Goal: Task Accomplishment & Management: Use online tool/utility

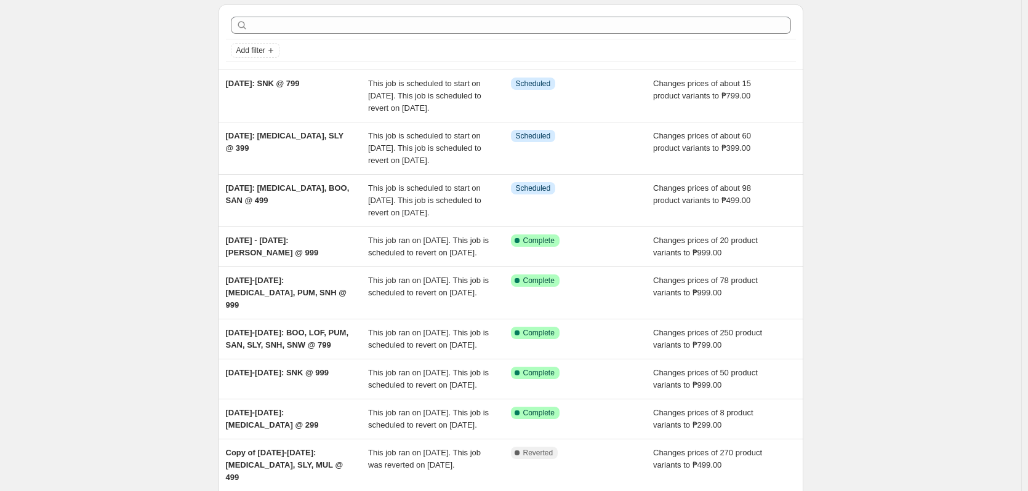
scroll to position [185, 0]
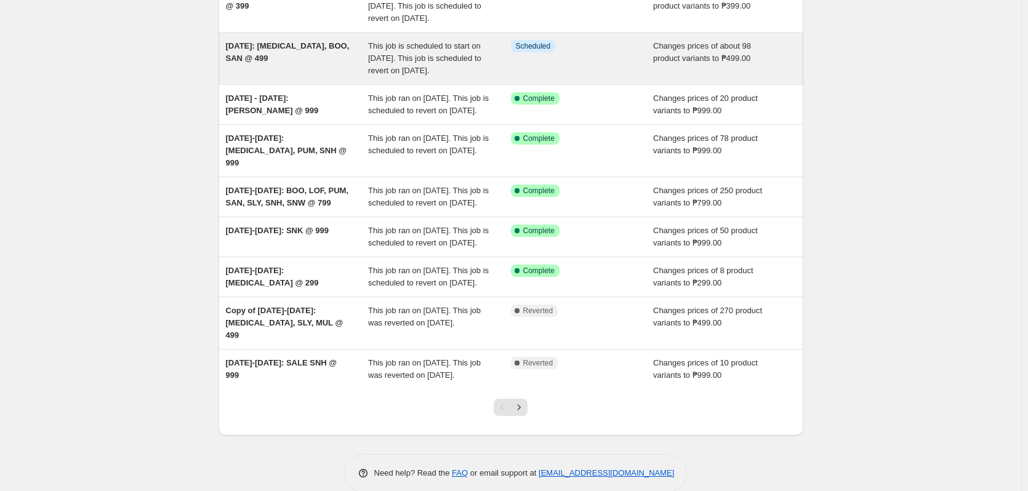
click at [551, 77] on div "Info Scheduled" at bounding box center [582, 58] width 143 height 37
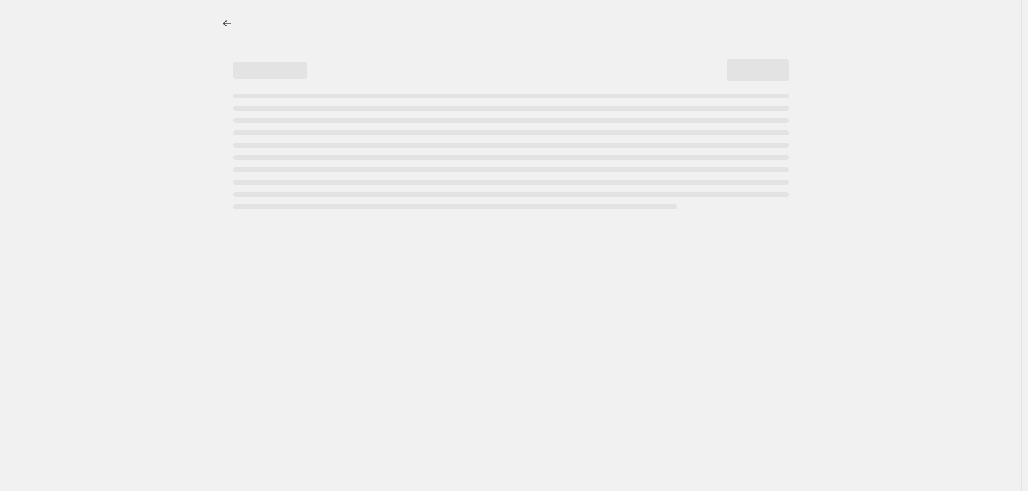
select select "no_change"
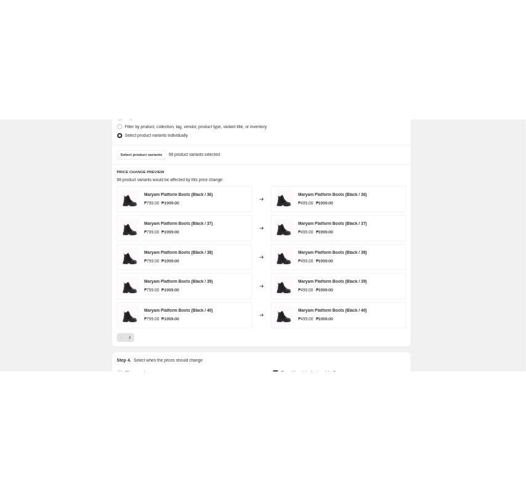
scroll to position [616, 0]
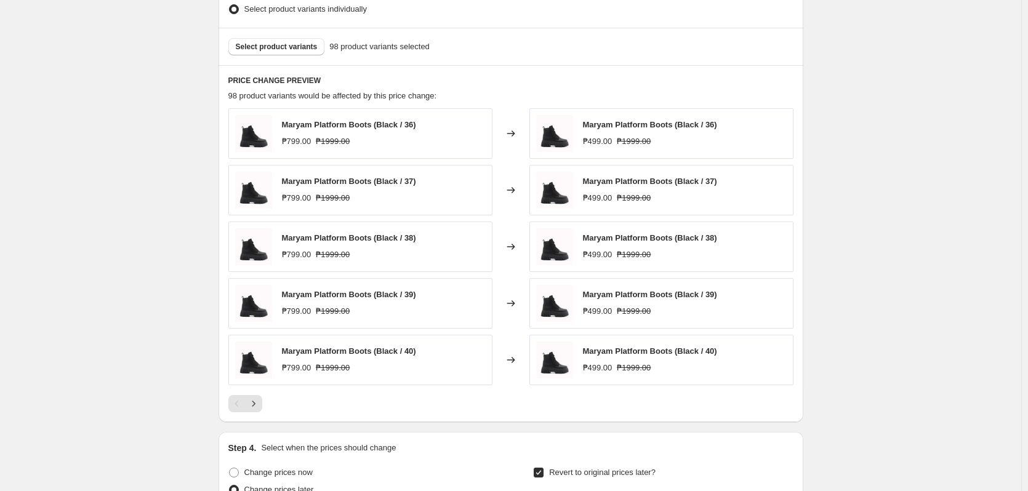
drag, startPoint x: 950, startPoint y: 295, endPoint x: 682, endPoint y: 479, distance: 325.0
click at [948, 295] on div "OCT 10: BAL, BOO, SAN @ 499. This page is ready OCT 10: BAL, BOO, SAN @ 499 Inf…" at bounding box center [511, 104] width 1022 height 1440
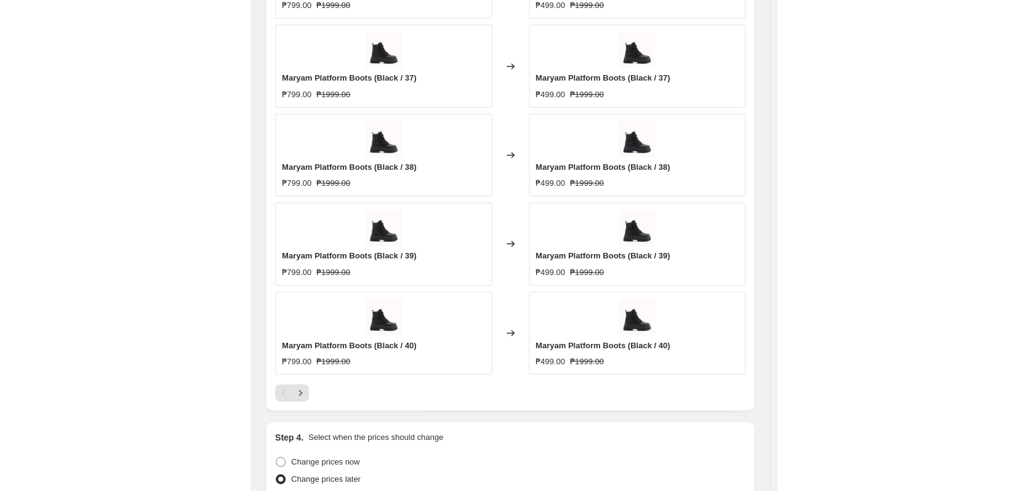
scroll to position [924, 0]
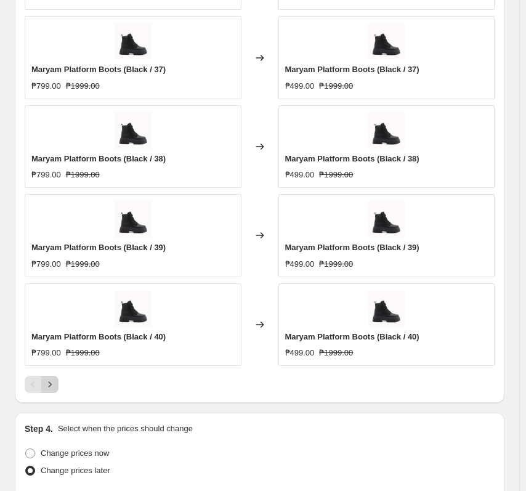
click at [54, 390] on icon "Next" at bounding box center [50, 384] width 12 height 12
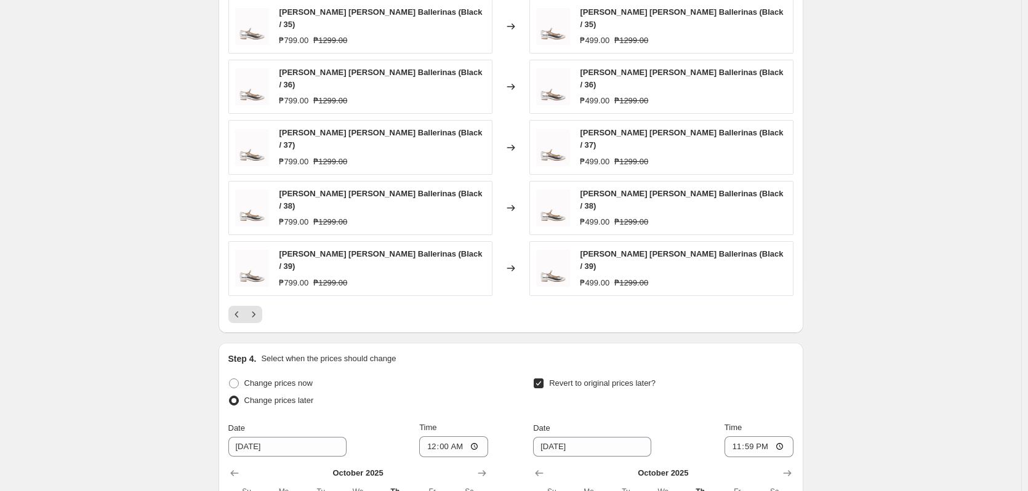
scroll to position [677, 0]
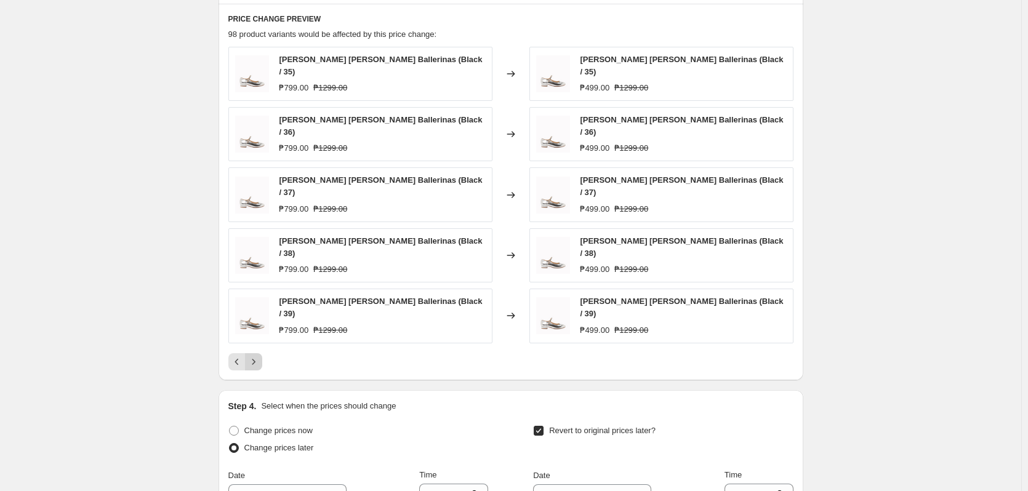
click at [257, 356] on icon "Next" at bounding box center [254, 362] width 12 height 12
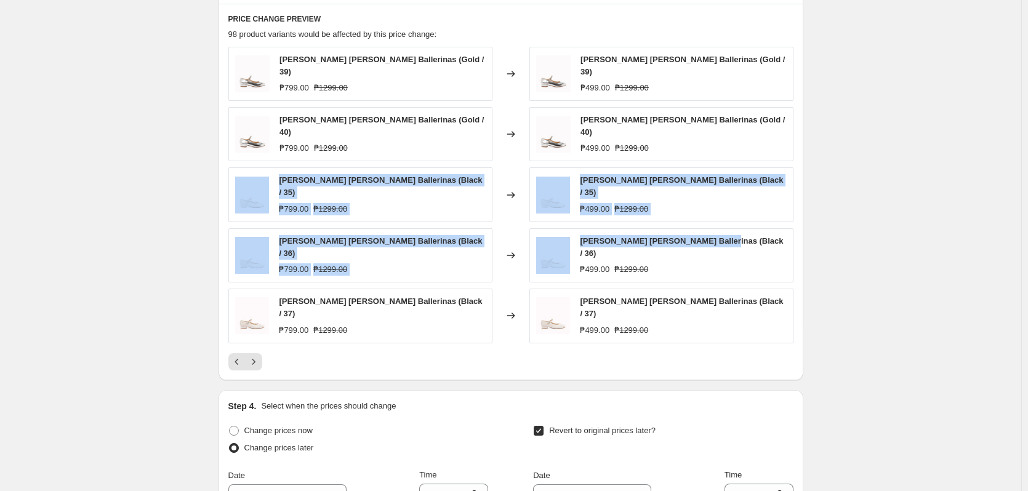
drag, startPoint x: 701, startPoint y: 153, endPoint x: 722, endPoint y: 236, distance: 86.3
click at [722, 236] on div "Mina Mary Jane Ballerinas (Gold / 39) ₱799.00 ₱1299.00 Changed to Mina Mary Jan…" at bounding box center [510, 195] width 565 height 297
click at [722, 236] on span "Beck Mary Jane Ballerinas (Black / 36)" at bounding box center [681, 247] width 203 height 22
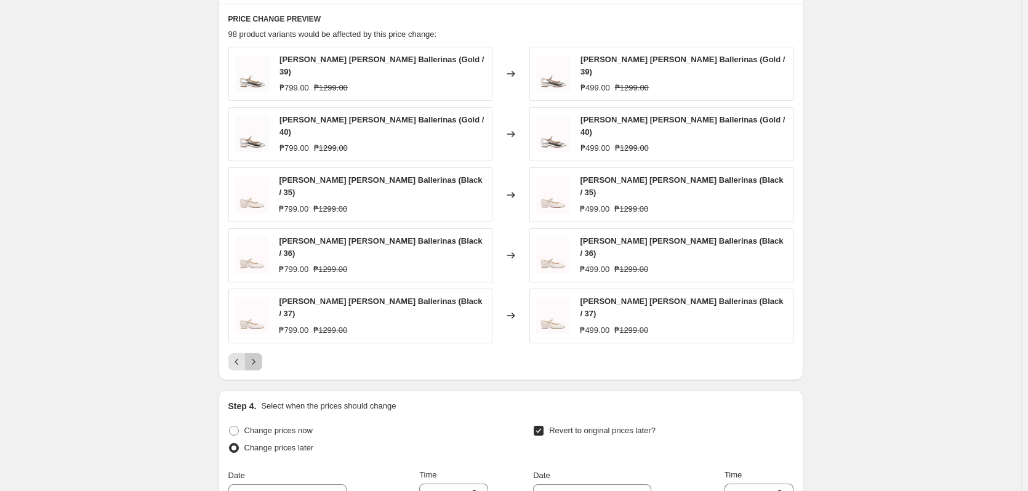
click at [262, 353] on button "Next" at bounding box center [253, 361] width 17 height 17
drag, startPoint x: 884, startPoint y: 203, endPoint x: 893, endPoint y: 201, distance: 8.8
click at [890, 203] on div "OCT 10: BAL, BOO, SAN @ 499. This page is ready OCT 10: BAL, BOO, SAN @ 499 Inf…" at bounding box center [511, 52] width 1022 height 1459
click at [256, 356] on icon "Next" at bounding box center [254, 362] width 12 height 12
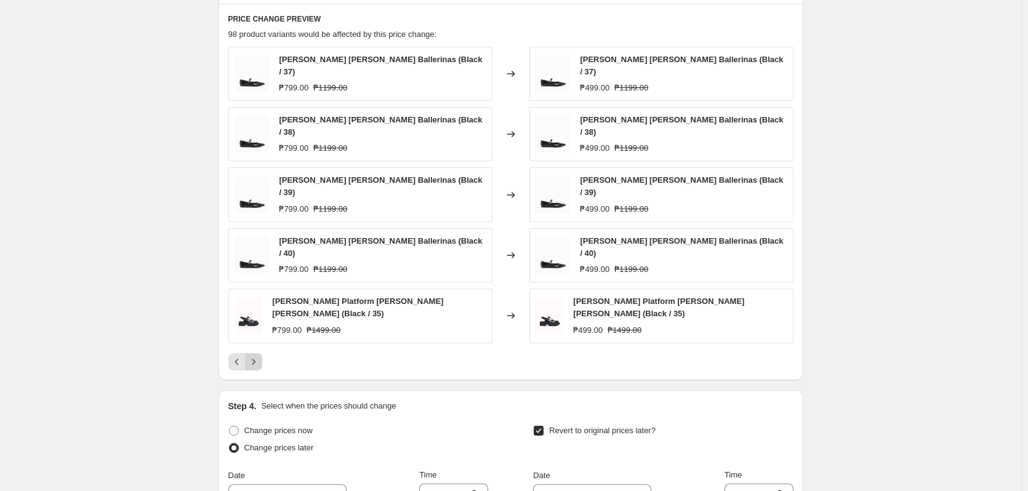
click at [260, 356] on icon "Next" at bounding box center [254, 362] width 12 height 12
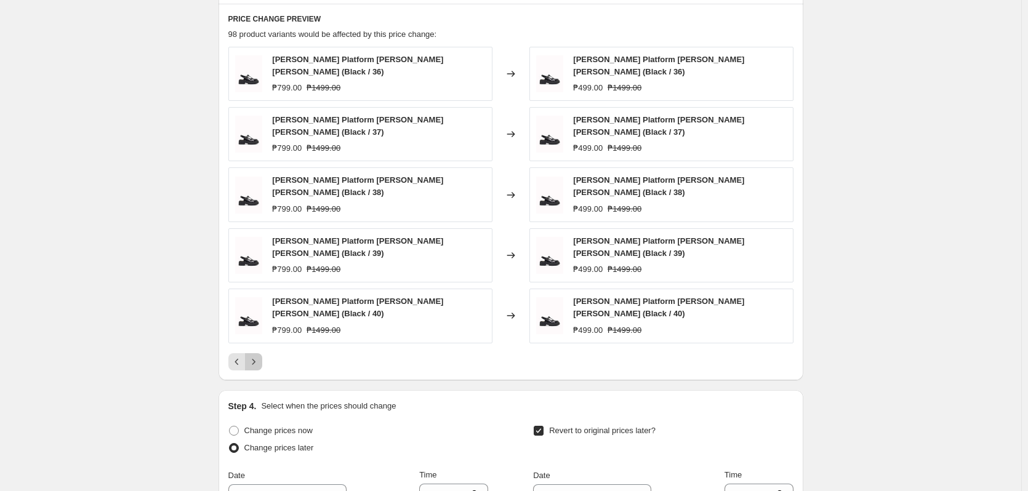
click at [260, 356] on icon "Next" at bounding box center [254, 362] width 12 height 12
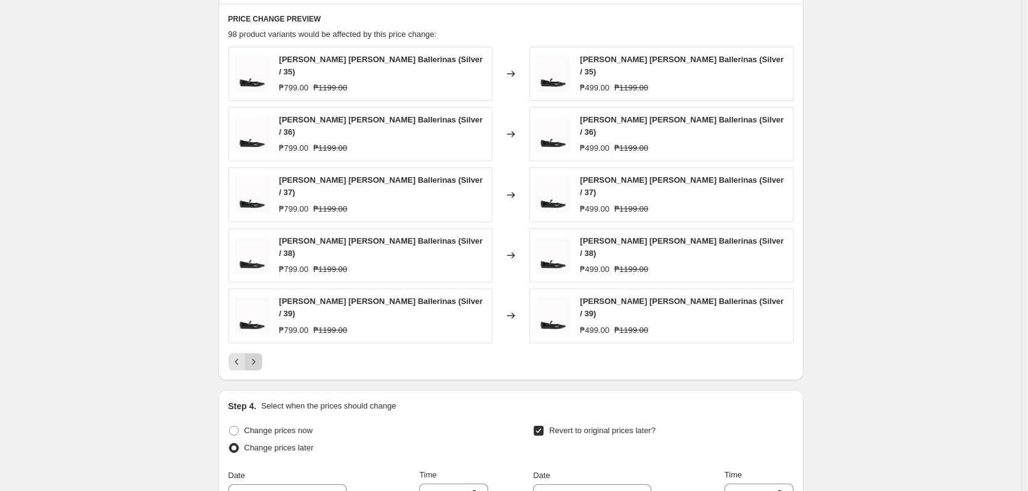
click at [260, 356] on icon "Next" at bounding box center [254, 362] width 12 height 12
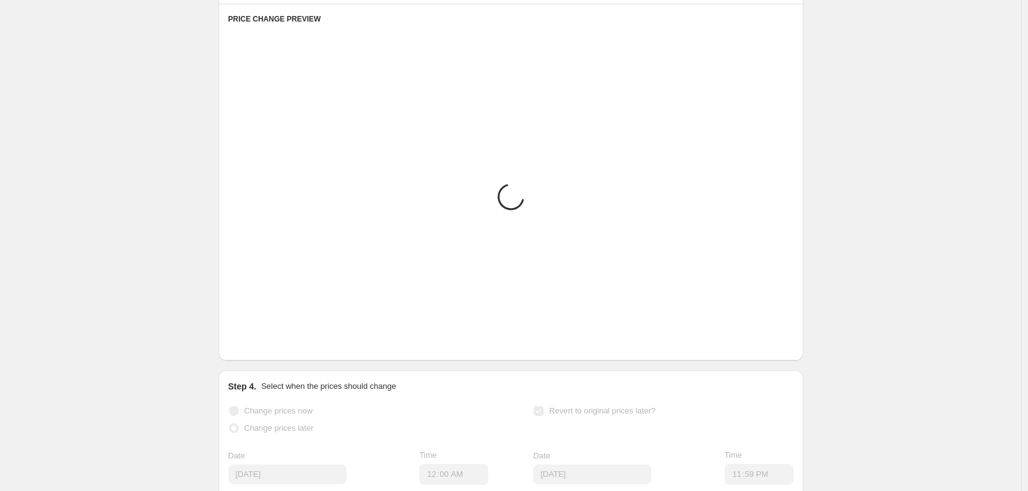
click at [260, 343] on icon "Next" at bounding box center [254, 342] width 12 height 12
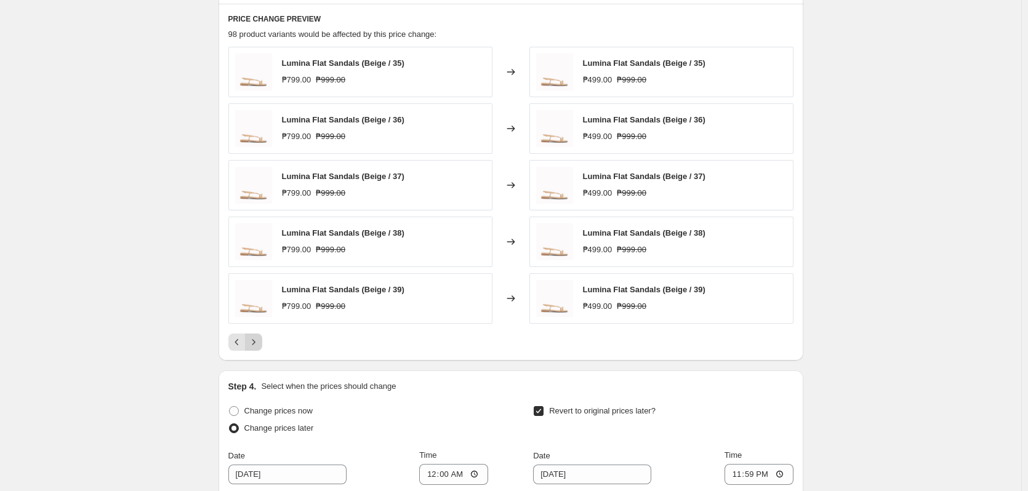
click at [259, 343] on icon "Next" at bounding box center [254, 342] width 12 height 12
click at [258, 343] on icon "Next" at bounding box center [254, 342] width 12 height 12
click at [255, 342] on icon "Next" at bounding box center [253, 342] width 3 height 6
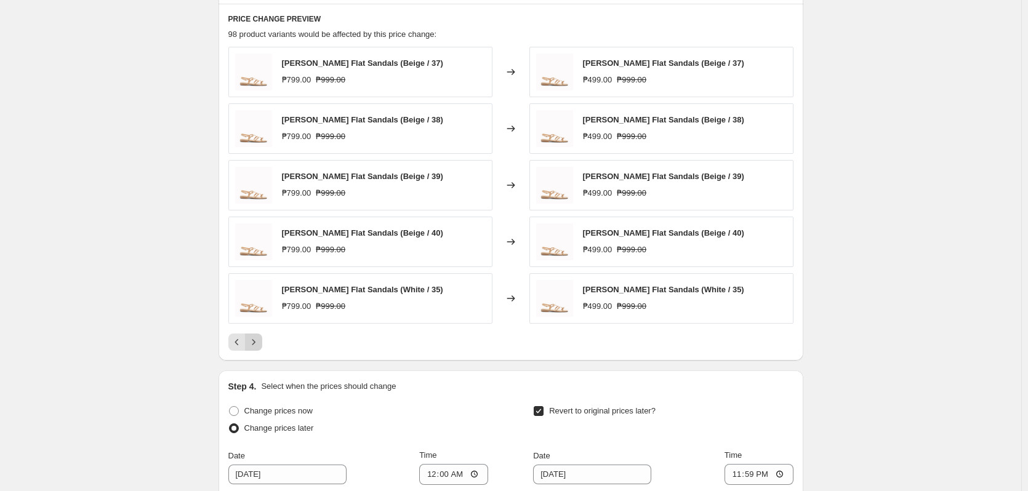
click at [257, 337] on icon "Next" at bounding box center [254, 342] width 12 height 12
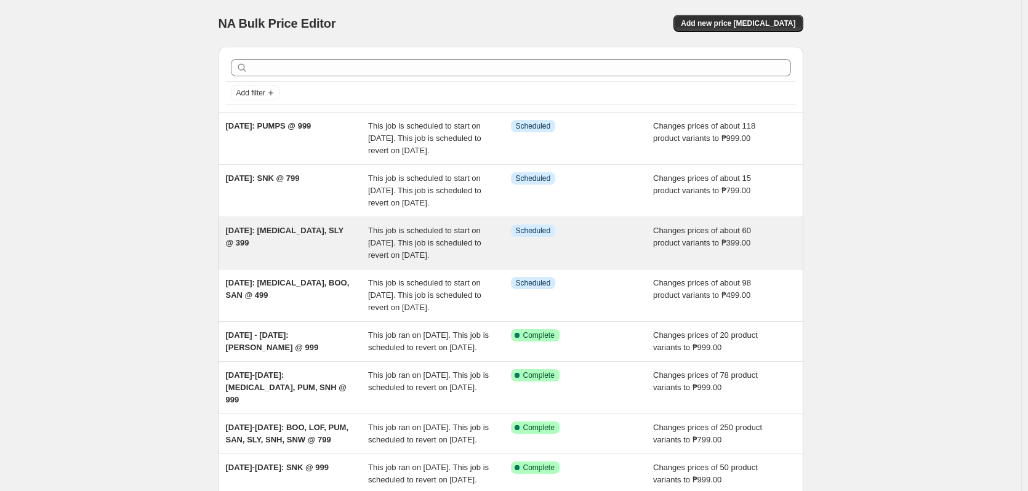
click at [561, 262] on div "Info Scheduled" at bounding box center [582, 243] width 143 height 37
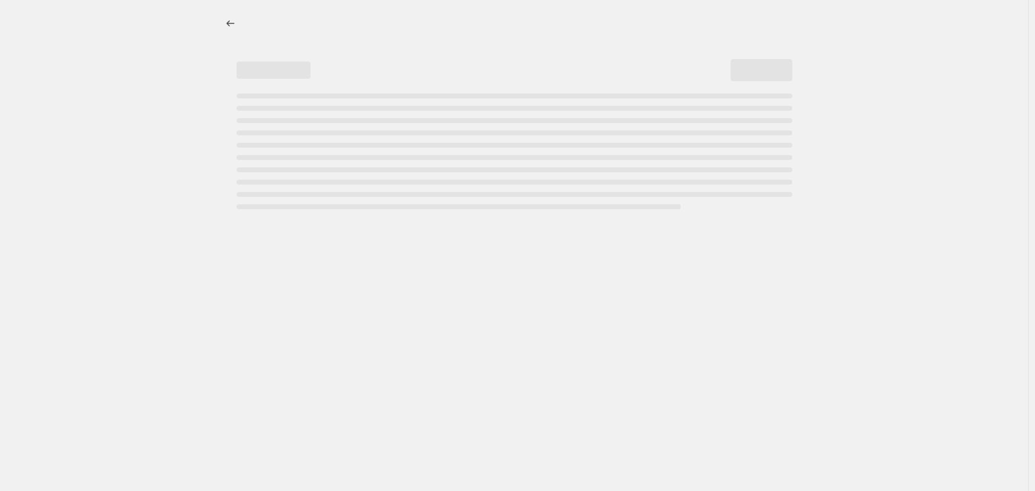
select select "no_change"
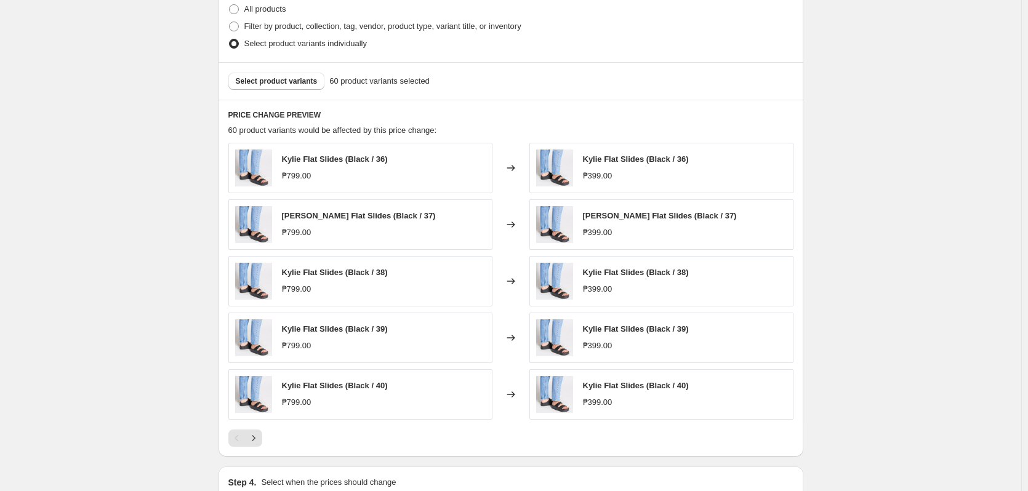
scroll to position [677, 0]
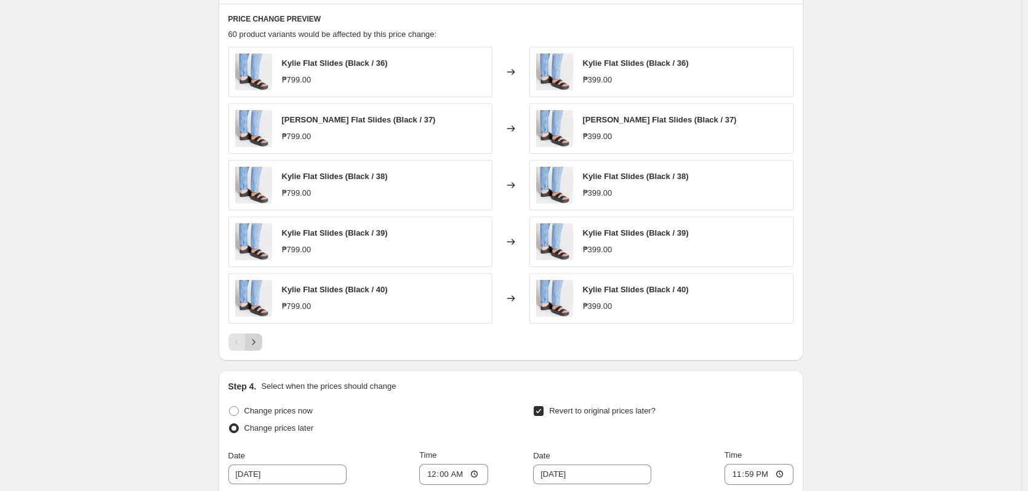
click at [259, 340] on icon "Next" at bounding box center [254, 342] width 12 height 12
drag, startPoint x: 125, startPoint y: 209, endPoint x: 211, endPoint y: 280, distance: 110.7
click at [130, 211] on div "OCT 10: BAL, SLY @ 399. This page is ready OCT 10: BAL, SLY @ 399 Info Schedule…" at bounding box center [511, 43] width 1022 height 1440
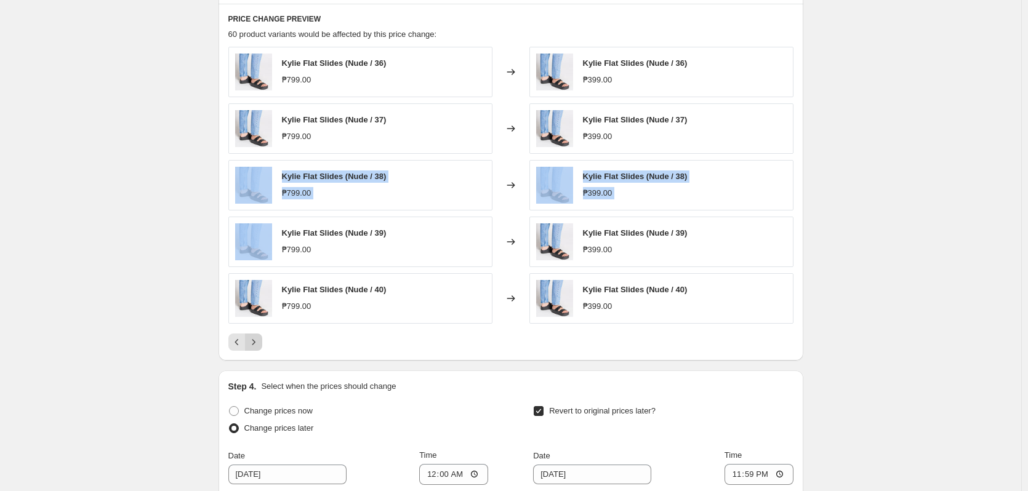
click at [258, 347] on icon "Next" at bounding box center [254, 342] width 12 height 12
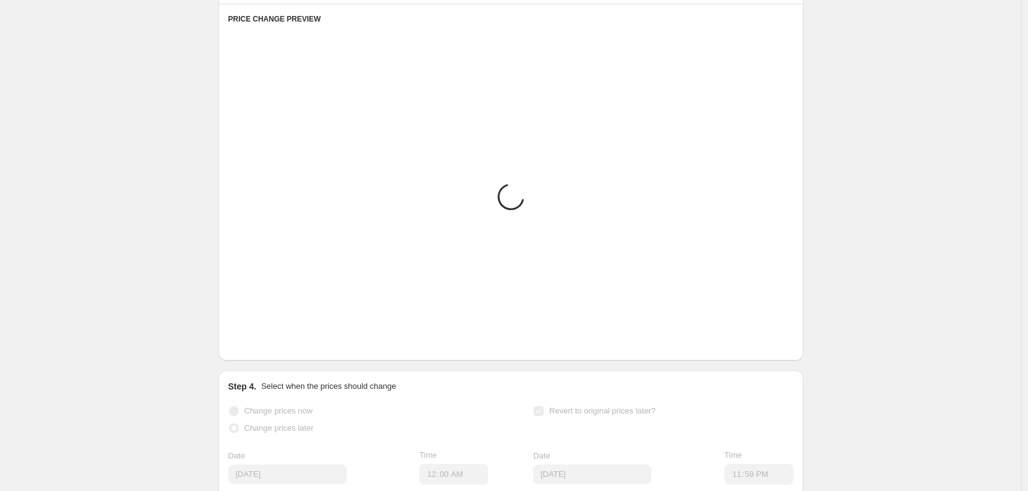
click at [127, 273] on div "OCT 10: BAL, SLY @ 399. This page is ready OCT 10: BAL, SLY @ 399 Info Schedule…" at bounding box center [511, 43] width 1022 height 1440
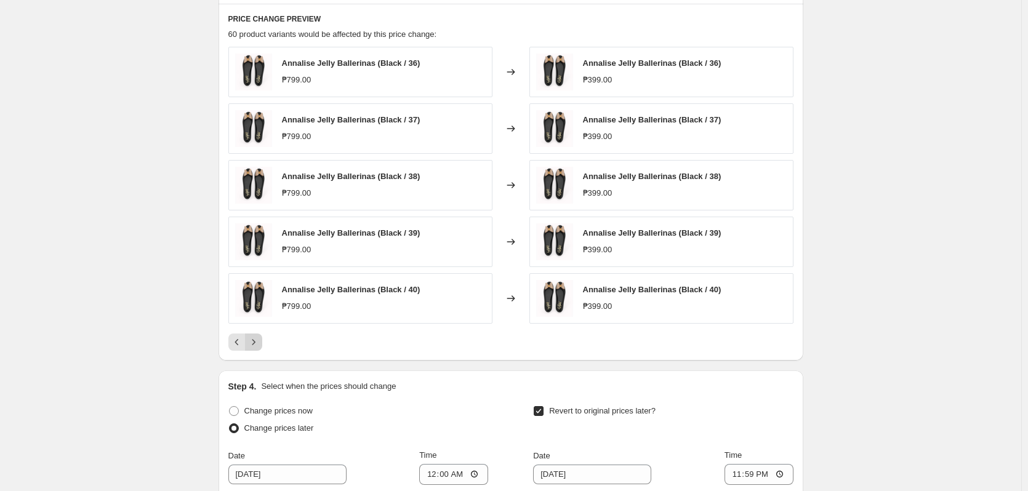
click at [254, 346] on icon "Next" at bounding box center [254, 342] width 12 height 12
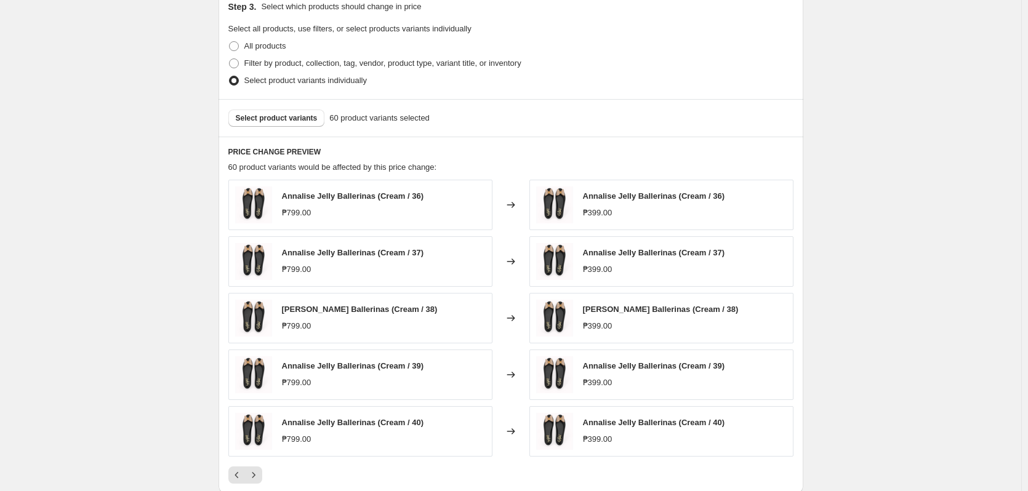
scroll to position [801, 0]
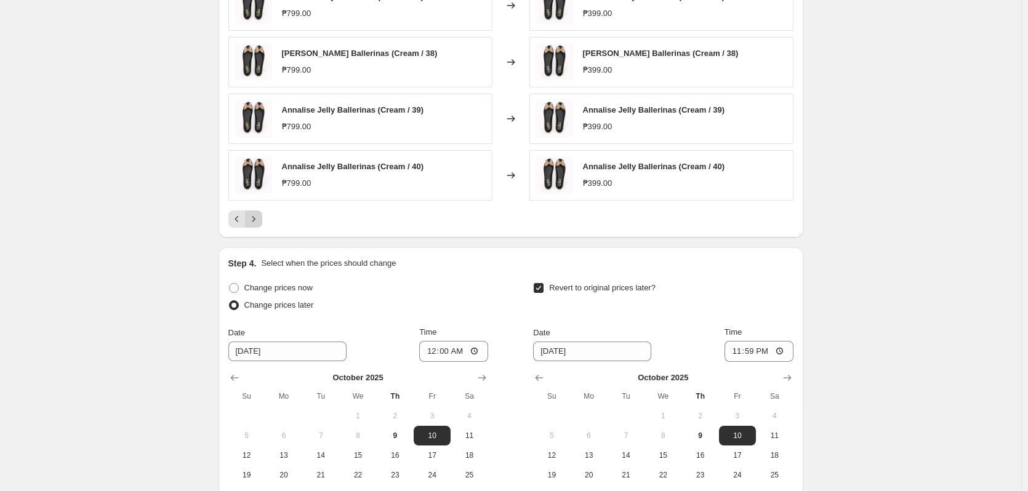
click at [257, 222] on icon "Next" at bounding box center [254, 219] width 12 height 12
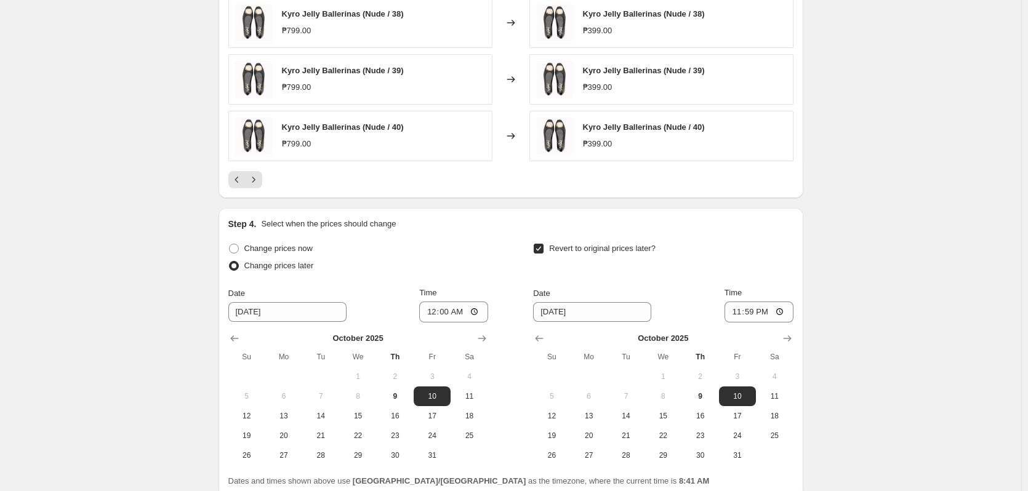
scroll to position [862, 0]
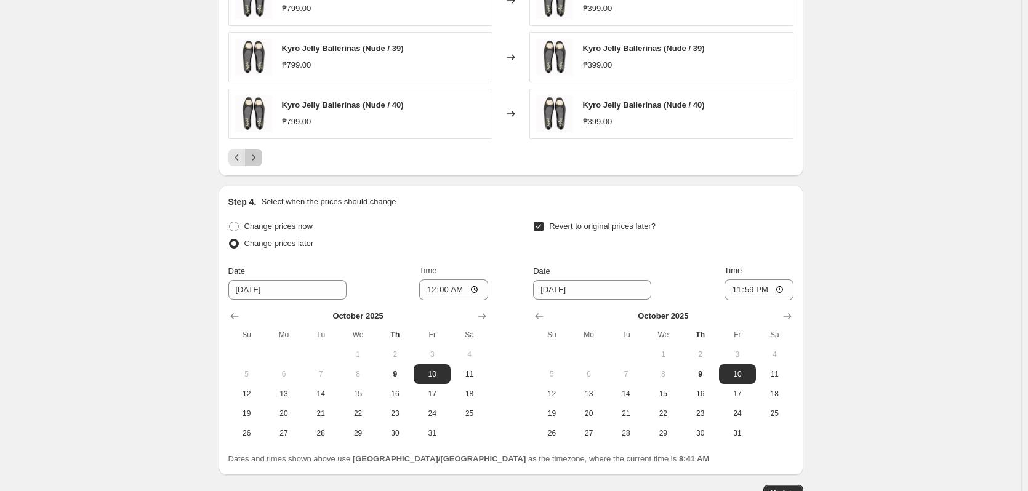
click at [262, 161] on button "Next" at bounding box center [253, 157] width 17 height 17
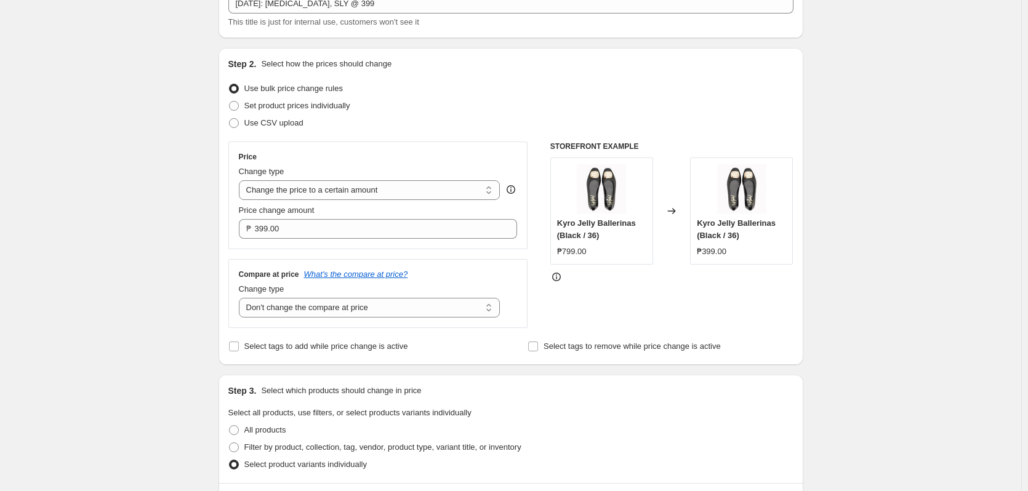
scroll to position [0, 0]
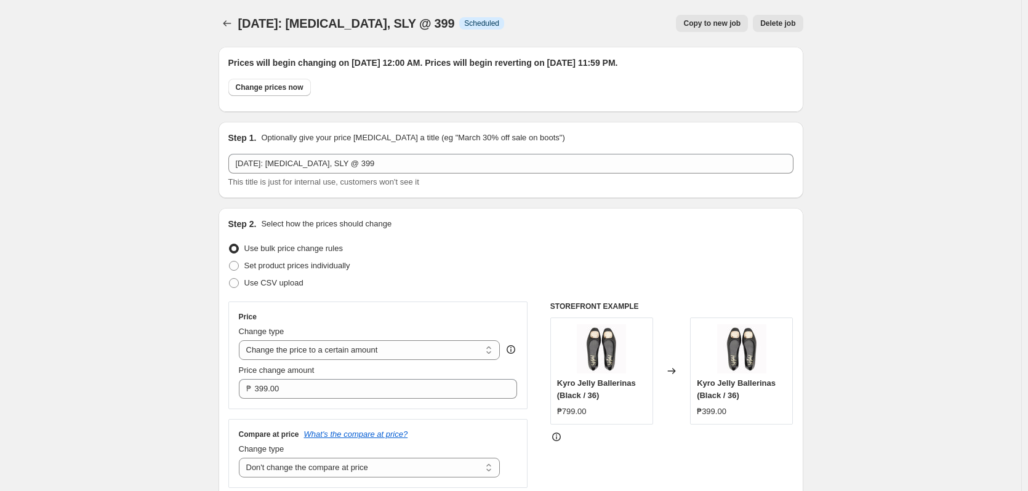
click at [233, 25] on icon "Price change jobs" at bounding box center [227, 23] width 12 height 12
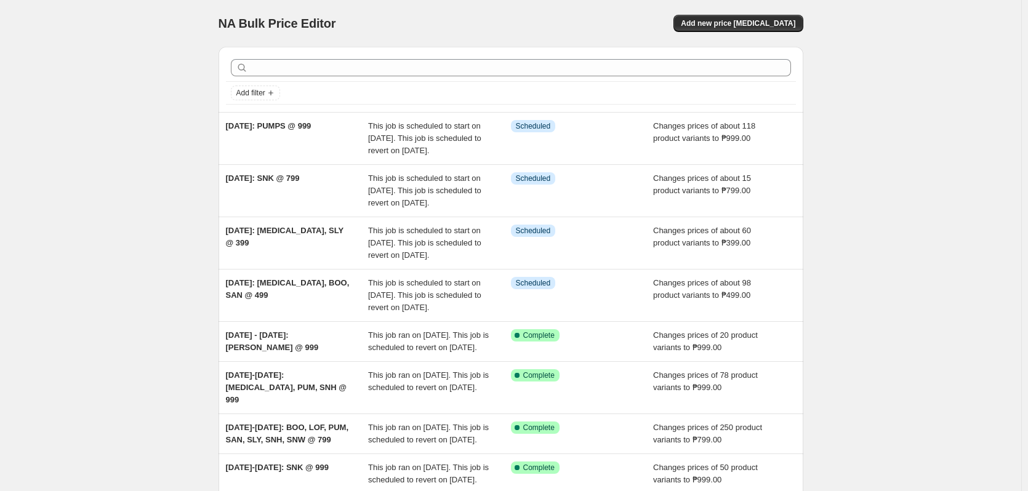
click at [127, 92] on div "NA Bulk Price Editor. This page is ready NA Bulk Price Editor Add new price cha…" at bounding box center [511, 354] width 1022 height 708
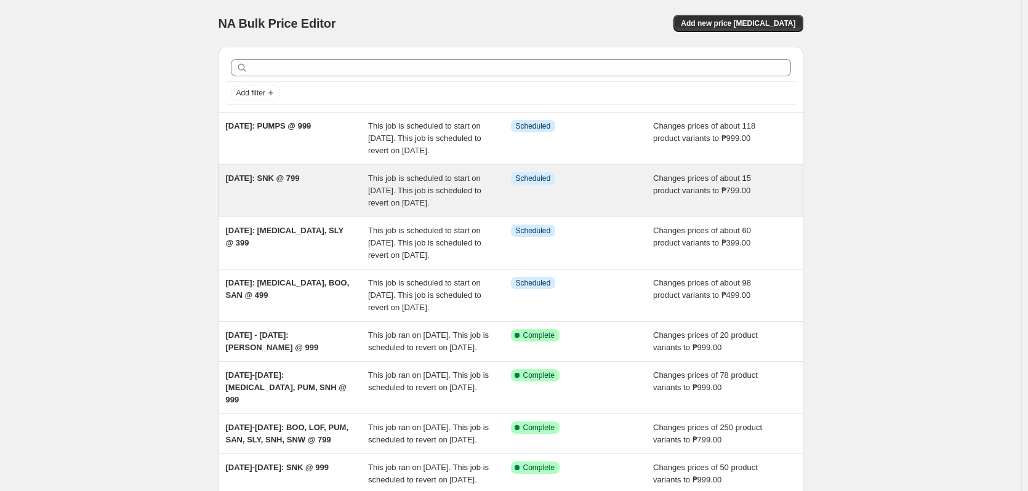
click at [384, 201] on span "This job is scheduled to start on October 10, 2025. This job is scheduled to re…" at bounding box center [424, 191] width 113 height 34
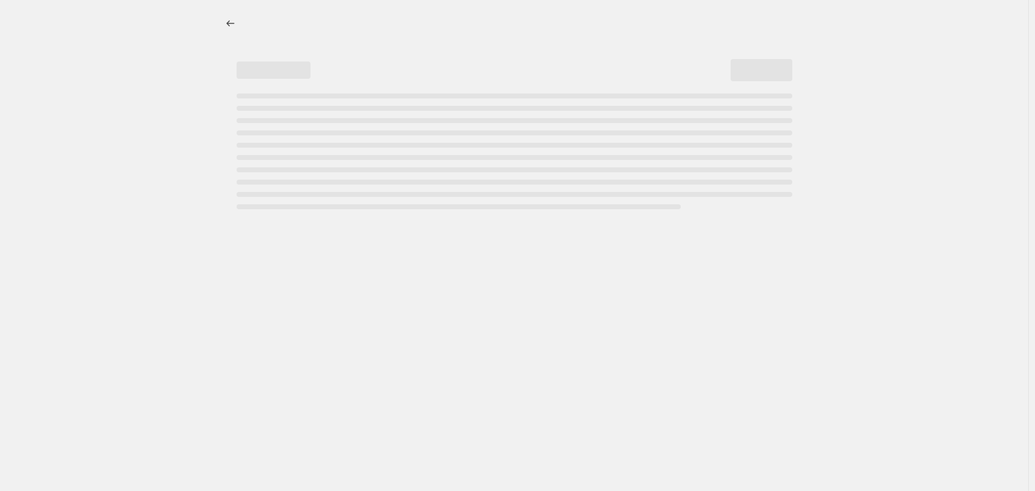
select select "no_change"
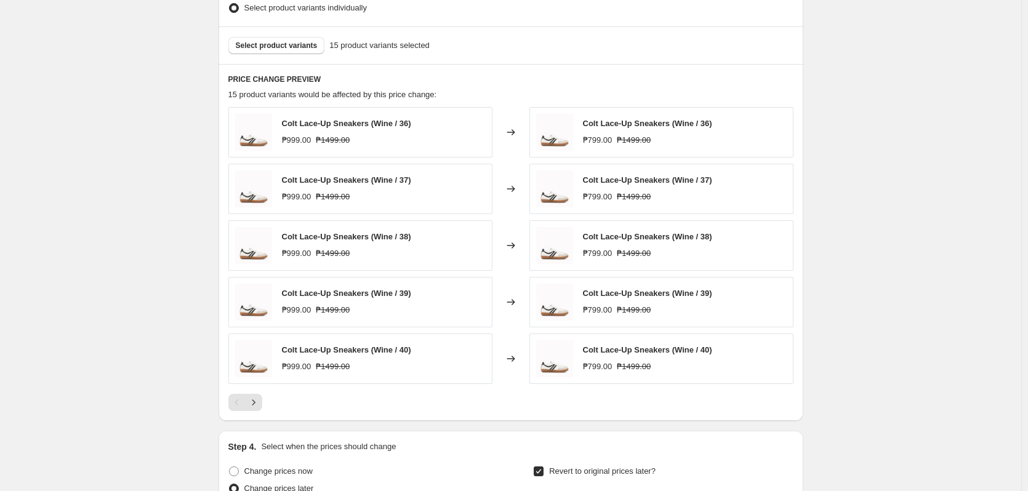
scroll to position [616, 0]
click at [252, 407] on icon "Next" at bounding box center [254, 404] width 12 height 12
click at [252, 406] on icon "Next" at bounding box center [254, 404] width 12 height 12
click at [252, 406] on div "Pagination" at bounding box center [253, 403] width 17 height 17
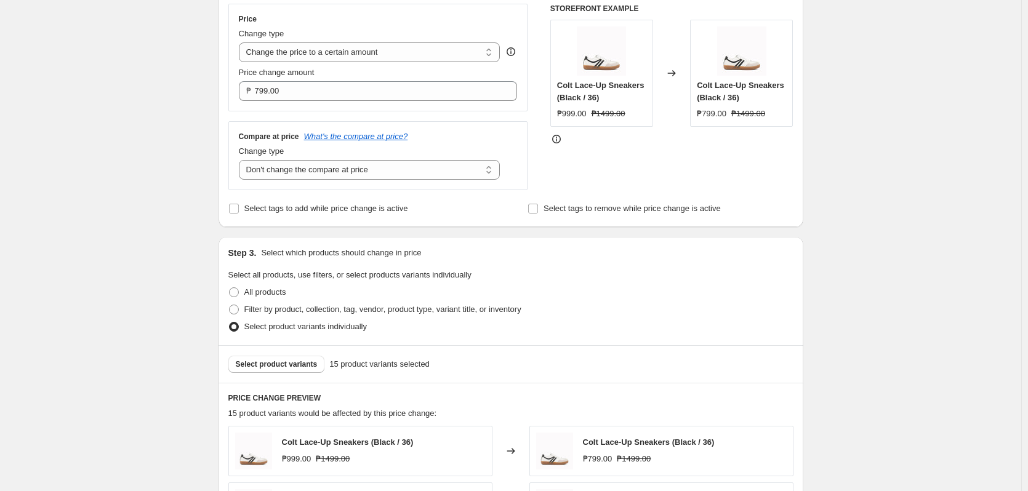
scroll to position [0, 0]
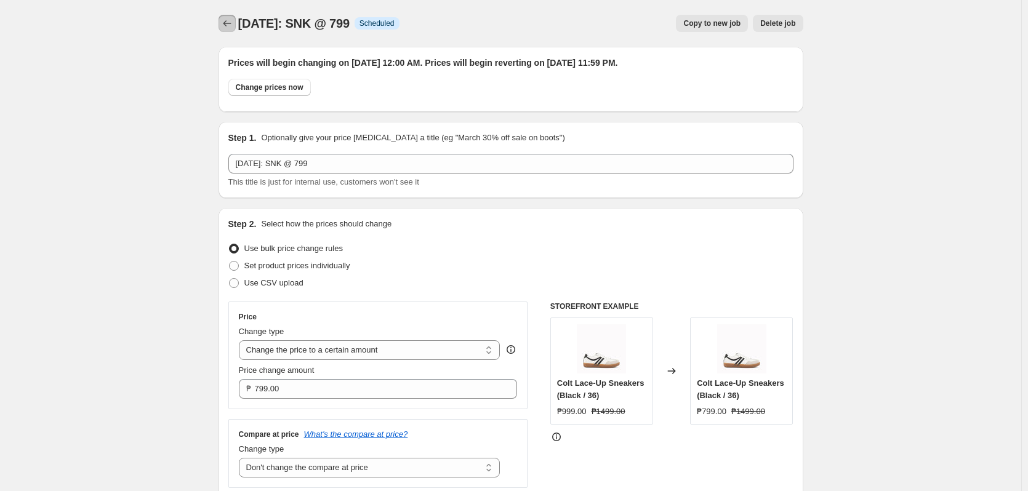
click at [224, 27] on icon "Price change jobs" at bounding box center [227, 23] width 12 height 12
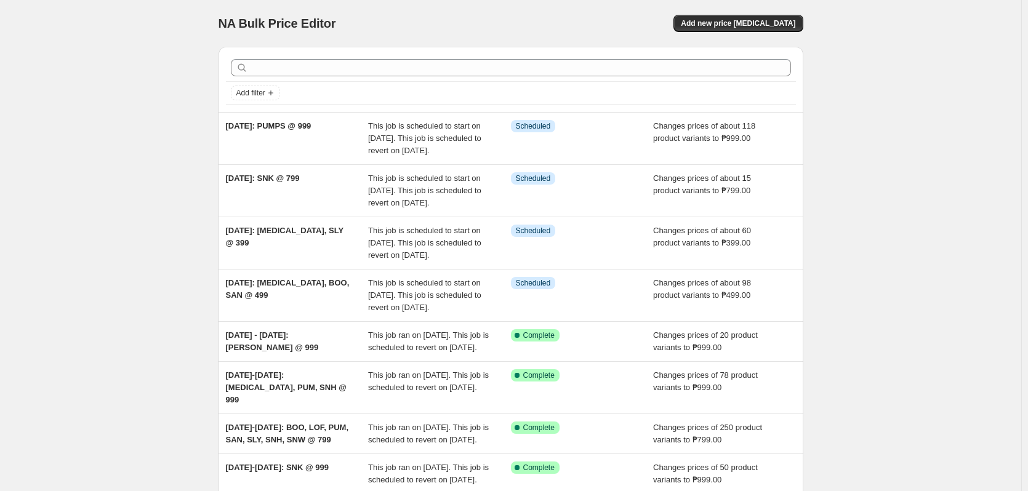
click at [187, 167] on div "NA Bulk Price Editor. This page is ready NA Bulk Price Editor Add new price cha…" at bounding box center [511, 354] width 1022 height 708
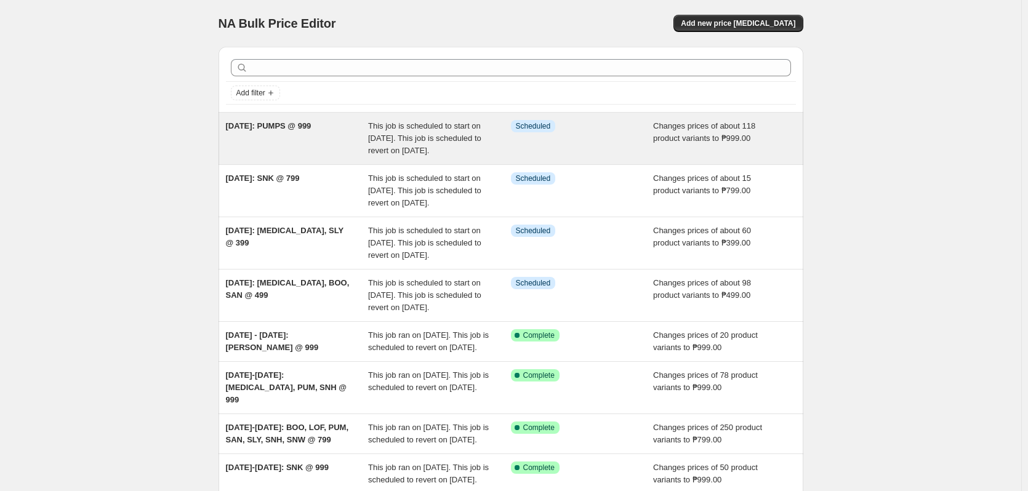
click at [328, 155] on div "OCT 10: PUMPS @ 999" at bounding box center [297, 138] width 143 height 37
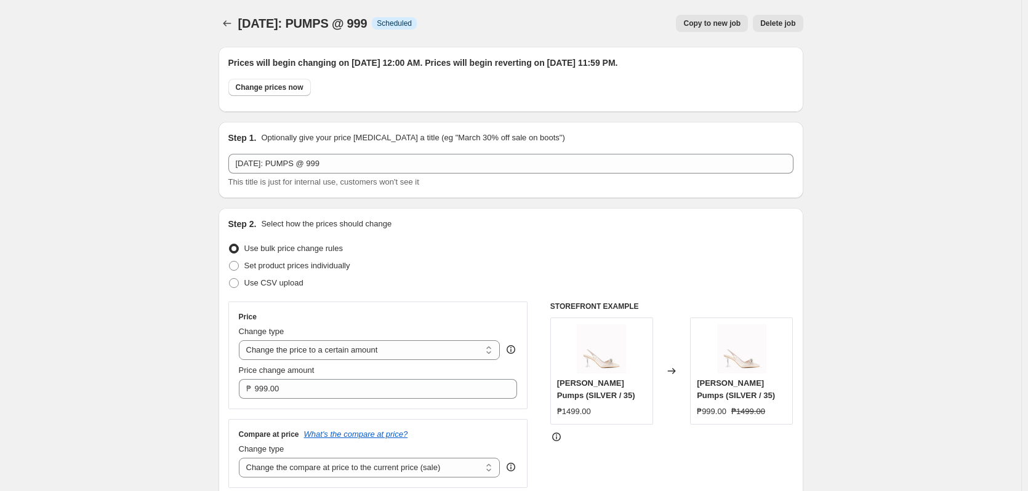
scroll to position [123, 0]
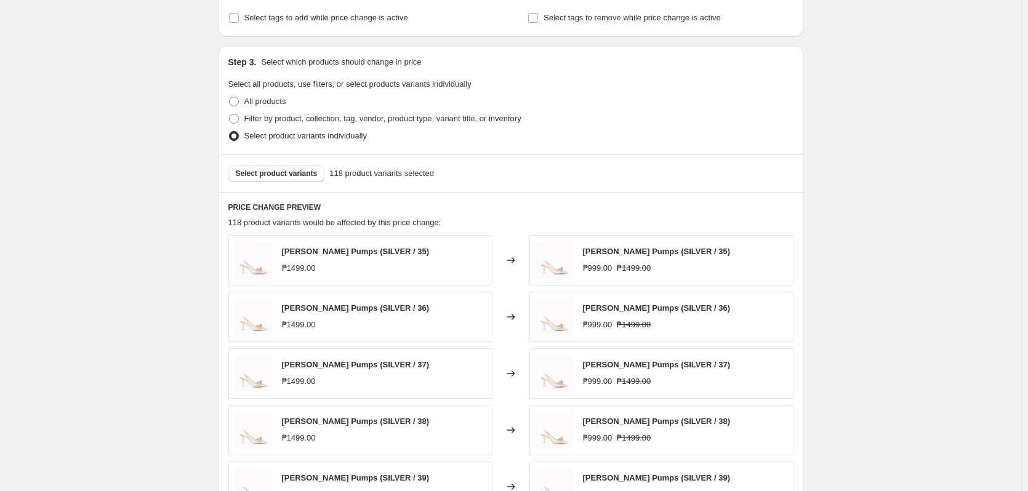
scroll to position [616, 0]
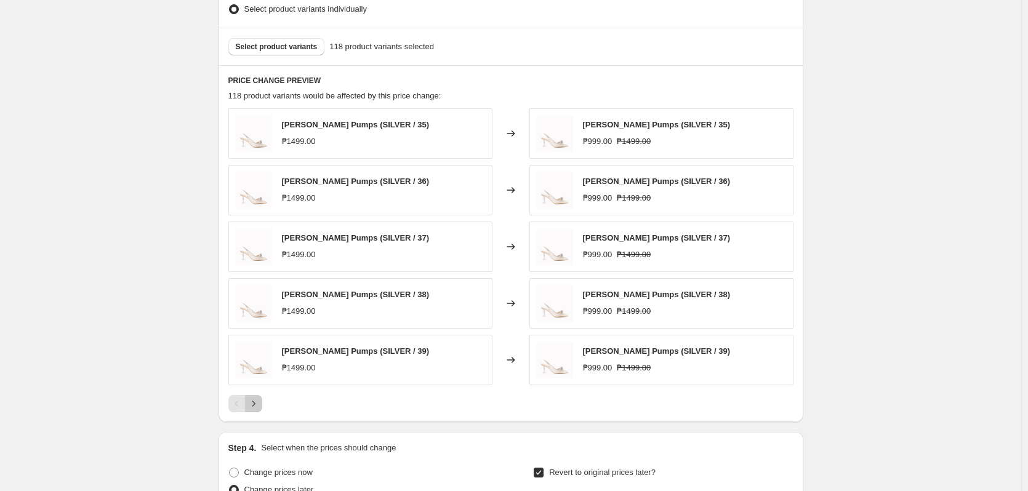
click at [257, 403] on icon "Next" at bounding box center [254, 404] width 12 height 12
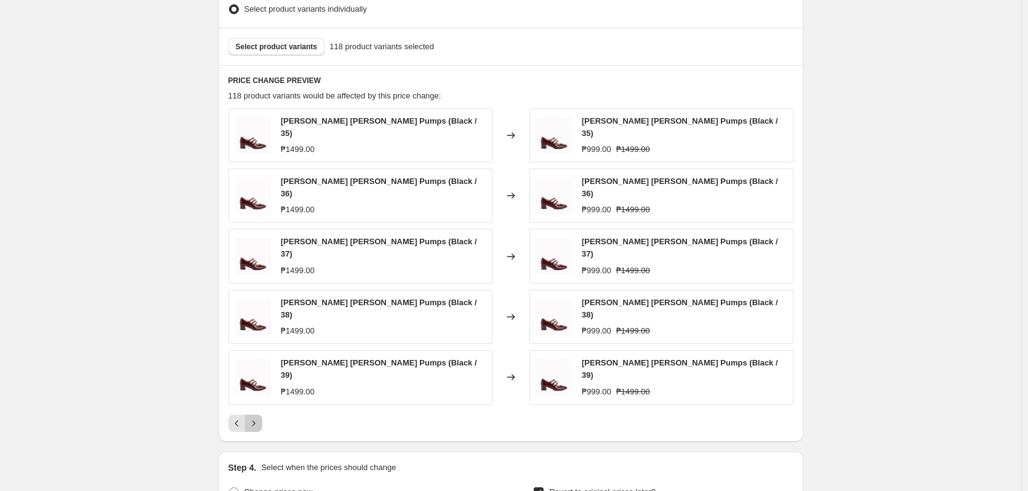
click at [257, 415] on button "Next" at bounding box center [253, 423] width 17 height 17
click at [262, 415] on button "Next" at bounding box center [253, 423] width 17 height 17
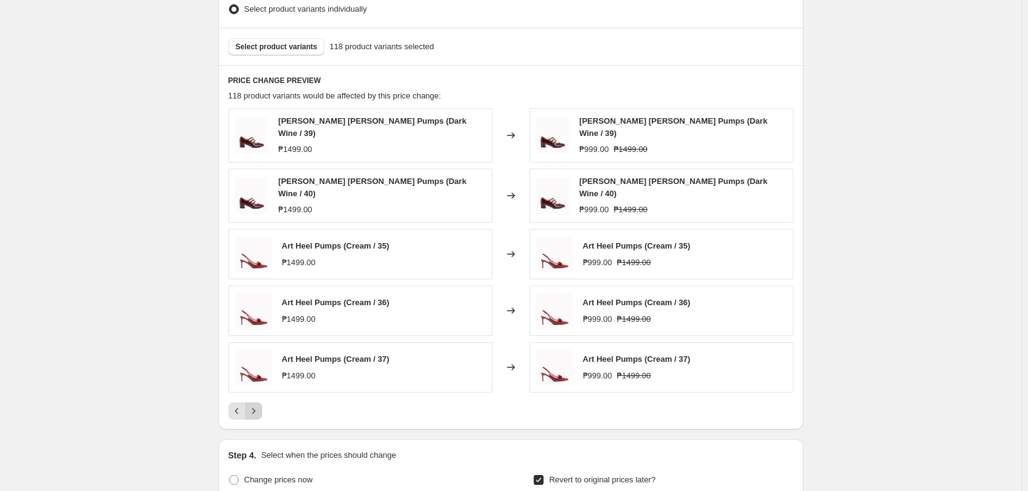
click at [262, 409] on button "Next" at bounding box center [253, 411] width 17 height 17
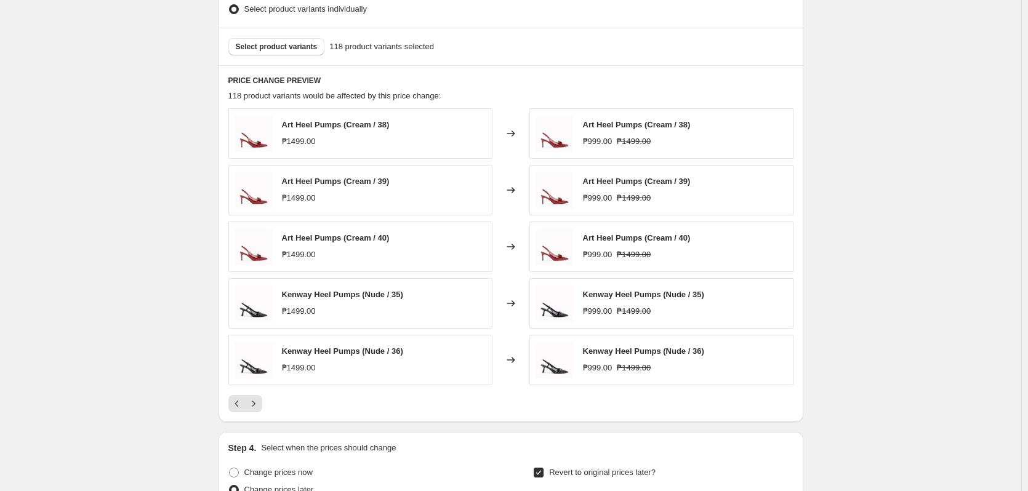
click at [894, 267] on div "OCT 10: PUMPS @ 999. This page is ready OCT 10: PUMPS @ 999 Info Scheduled Copy…" at bounding box center [511, 104] width 1022 height 1440
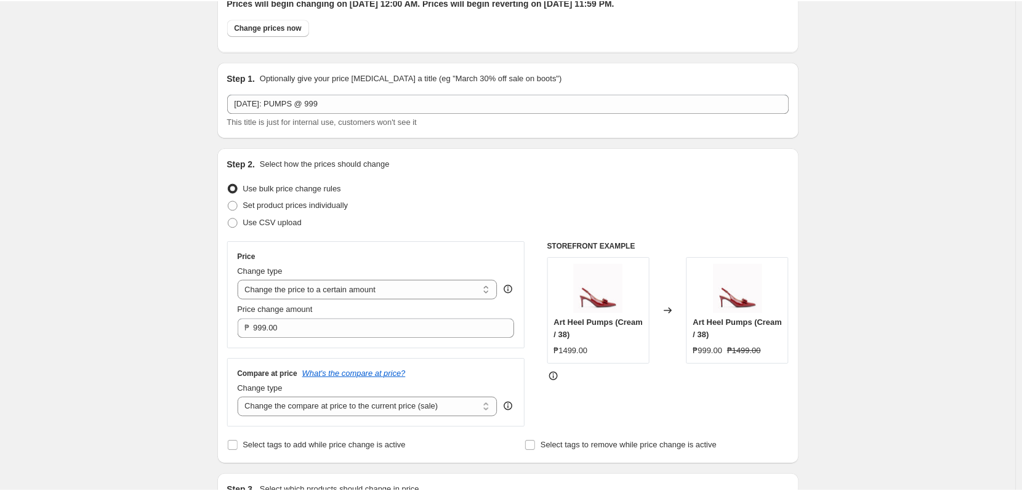
scroll to position [0, 0]
